Goal: Task Accomplishment & Management: Complete application form

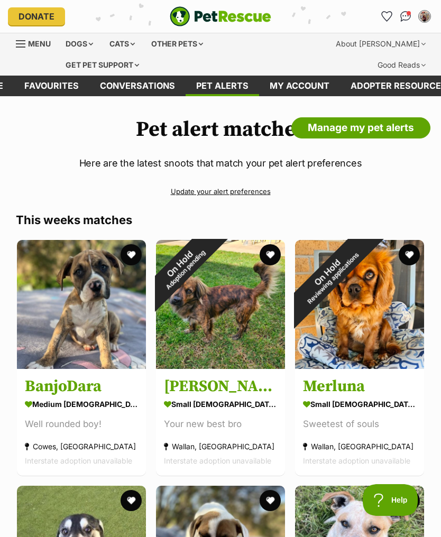
click at [406, 12] on img "Conversations" at bounding box center [405, 16] width 11 height 11
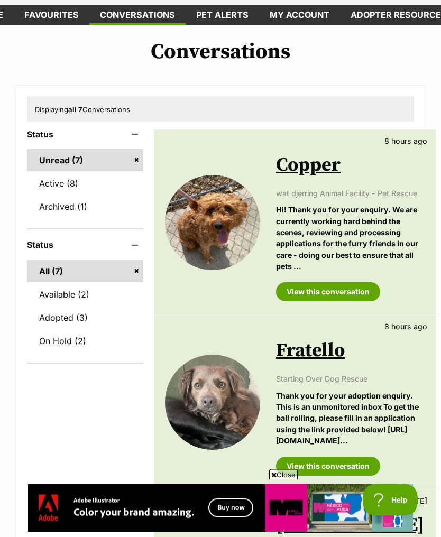
scroll to position [71, 0]
click at [340, 282] on link "View this conversation" at bounding box center [328, 291] width 104 height 19
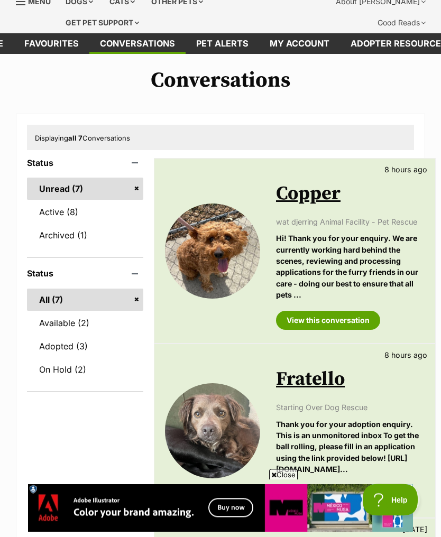
scroll to position [0, 0]
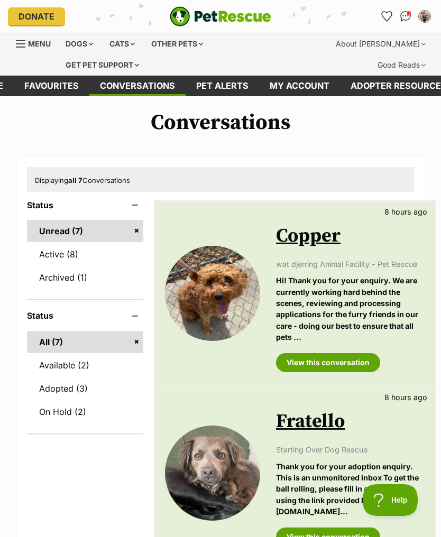
click at [85, 38] on div "Dogs" at bounding box center [79, 43] width 42 height 21
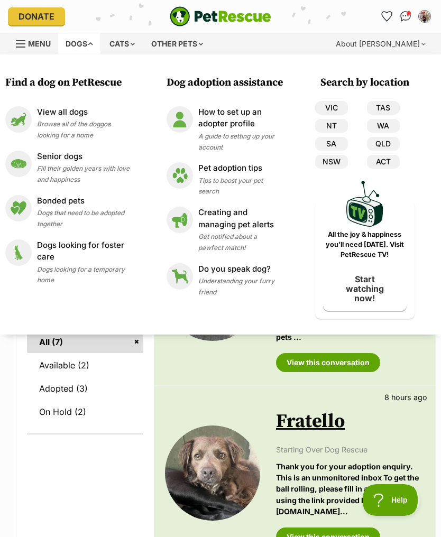
click at [67, 114] on p "View all dogs" at bounding box center [83, 112] width 92 height 12
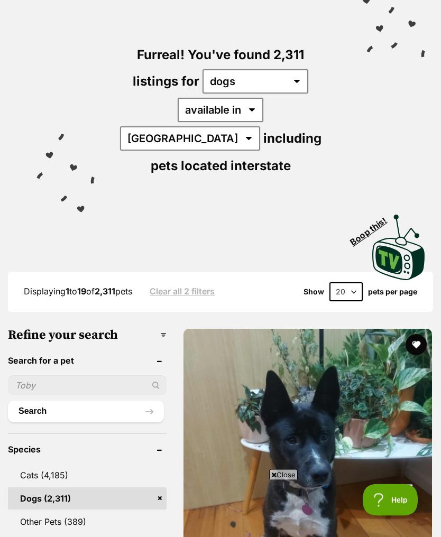
scroll to position [116, 0]
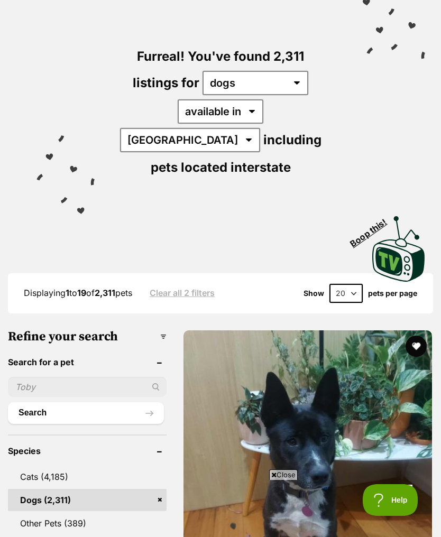
click at [69, 377] on input "text" at bounding box center [87, 387] width 158 height 20
type input "Winston"
click at [76, 402] on button "Search" at bounding box center [86, 412] width 156 height 21
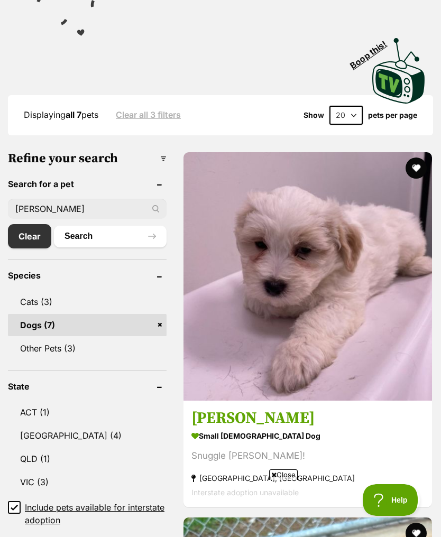
scroll to position [293, 0]
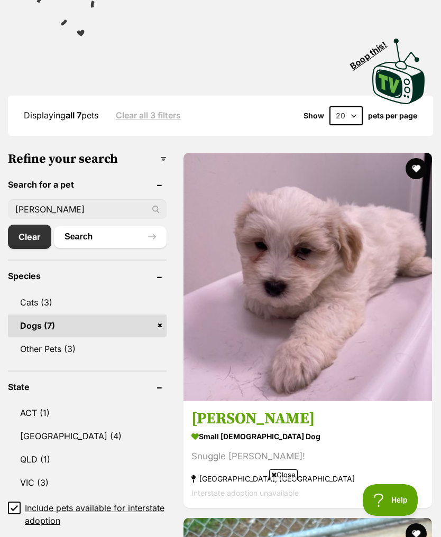
click at [211, 185] on img at bounding box center [307, 277] width 248 height 248
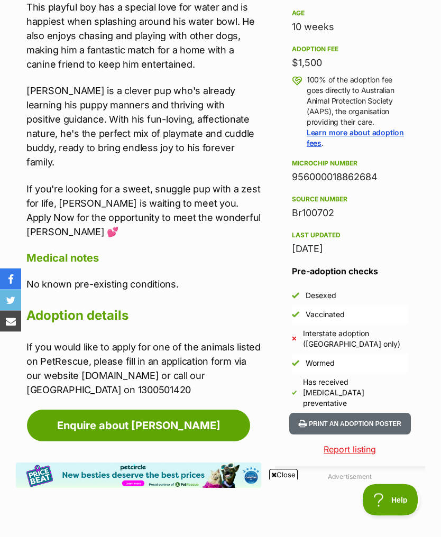
scroll to position [709, 0]
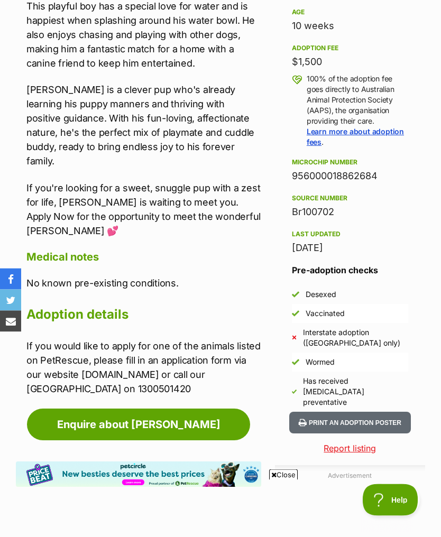
click at [163, 409] on link "Enquire about [PERSON_NAME]" at bounding box center [138, 425] width 223 height 32
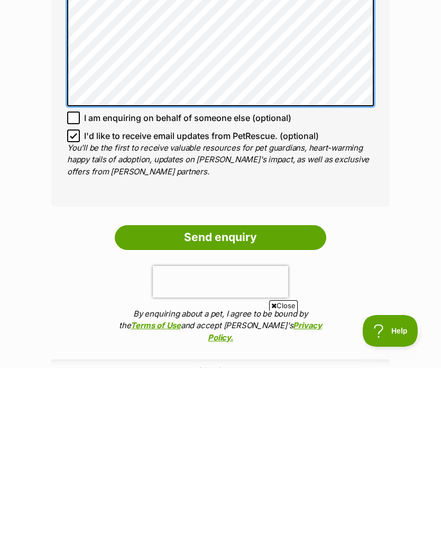
scroll to position [673, 0]
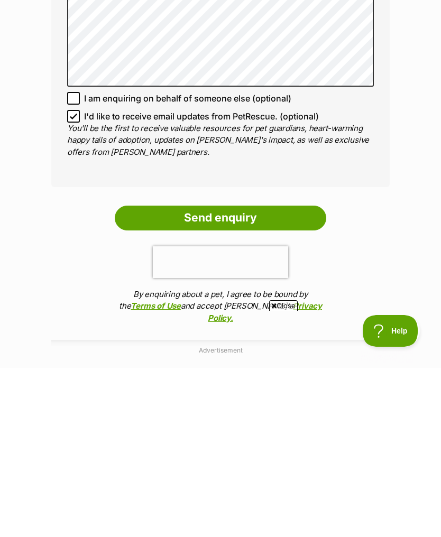
click at [241, 375] on input "Send enquiry" at bounding box center [220, 387] width 211 height 24
